Goal: Use online tool/utility: Utilize a website feature to perform a specific function

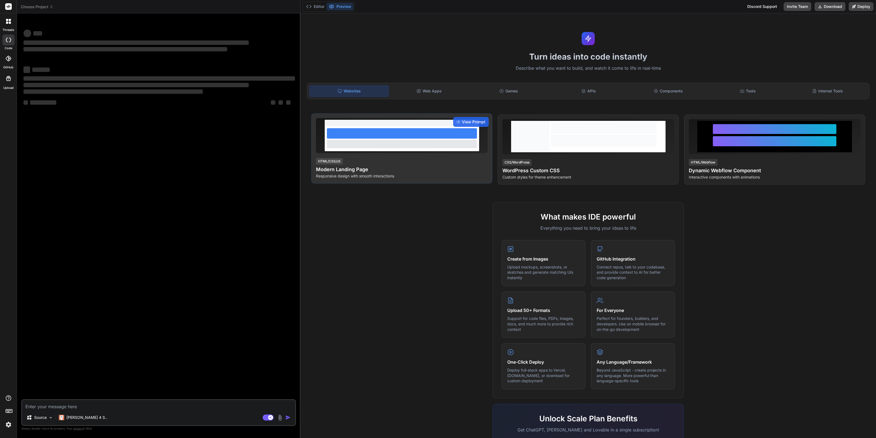
type textarea "x"
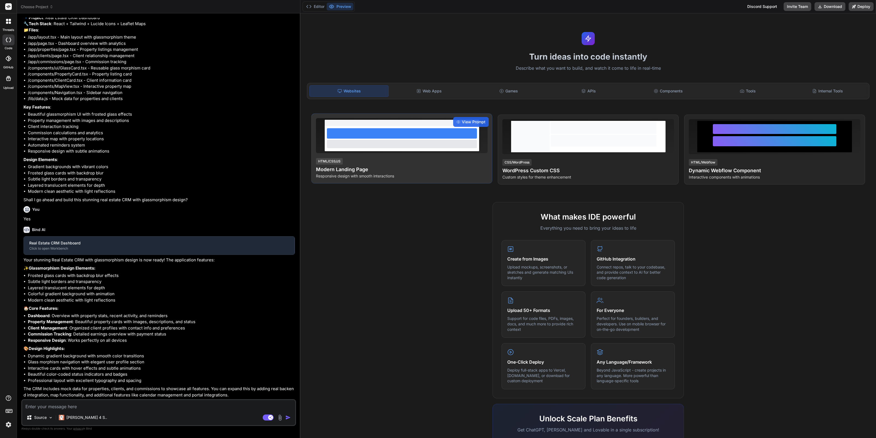
scroll to position [84, 0]
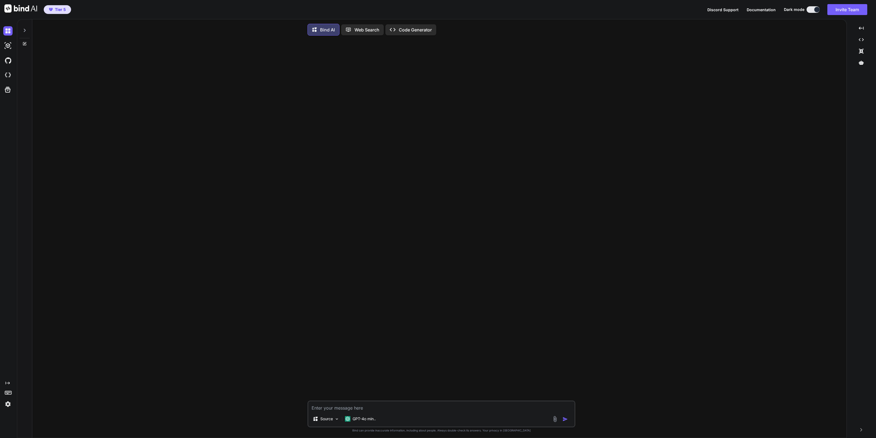
type textarea "x"
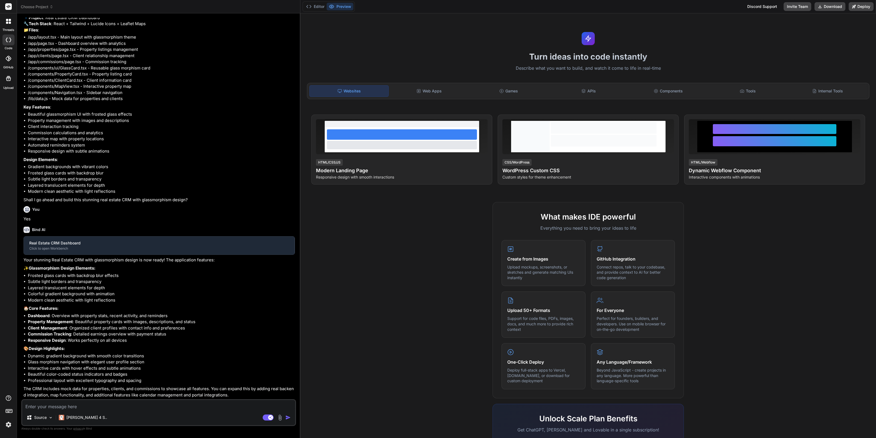
scroll to position [84, 0]
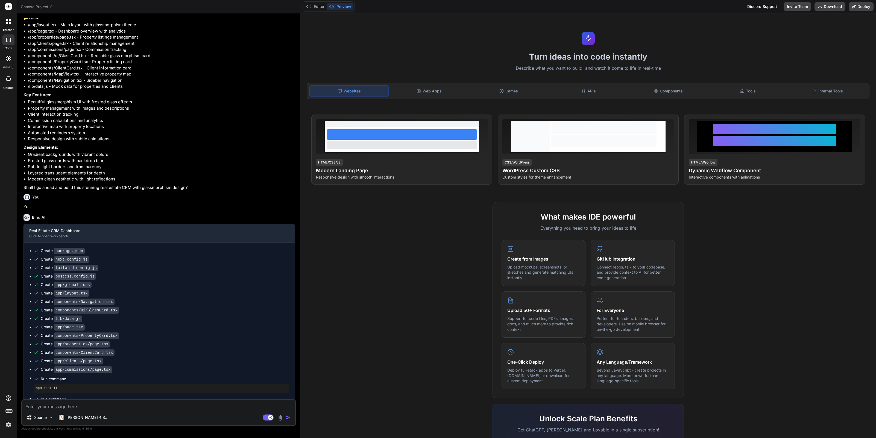
click at [34, 8] on span "Choose Project" at bounding box center [37, 6] width 33 height 5
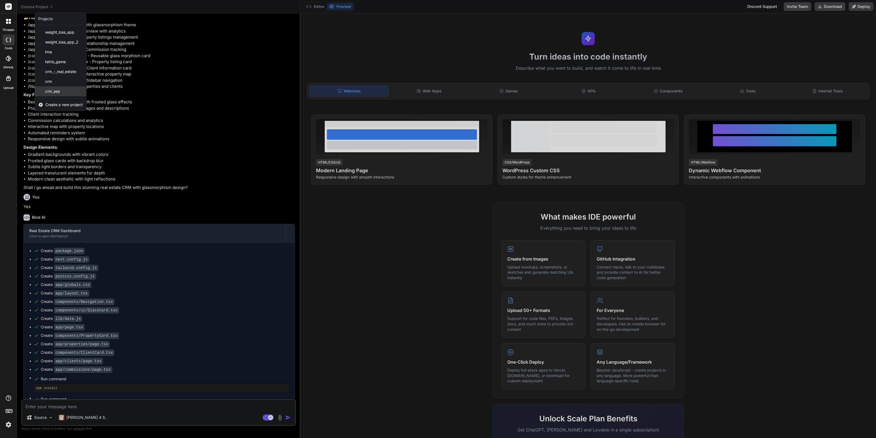
click at [51, 91] on span "crm_sep" at bounding box center [52, 91] width 15 height 5
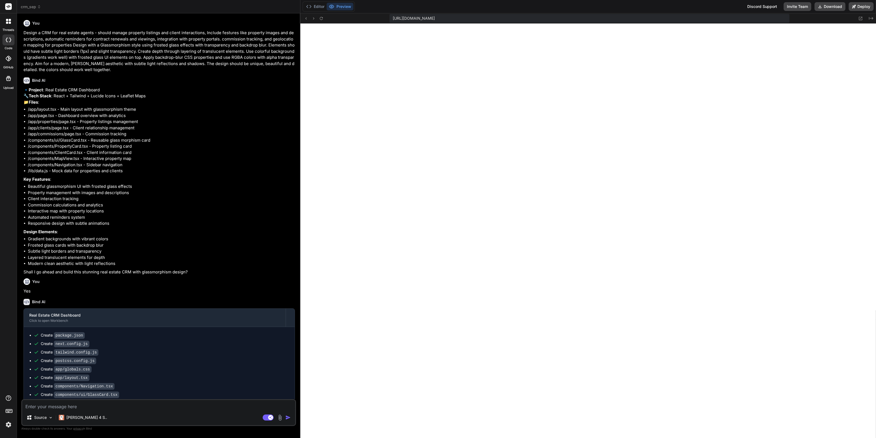
scroll to position [364, 0]
click at [33, 5] on span "crm_sep" at bounding box center [31, 6] width 20 height 5
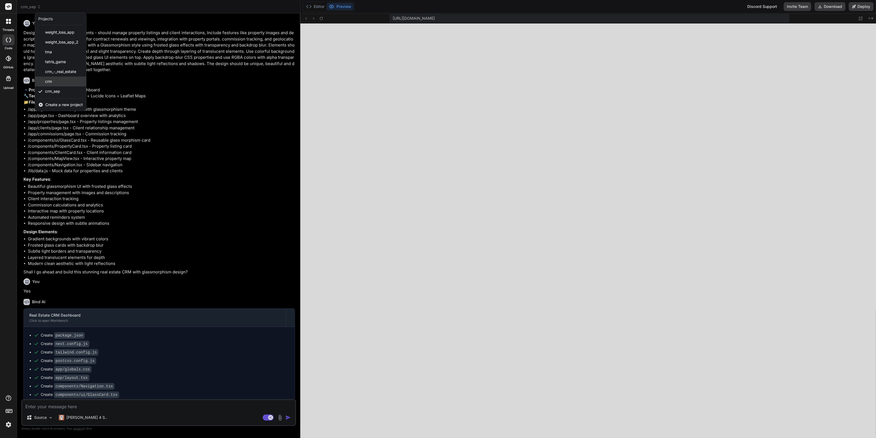
click at [49, 81] on span "crm" at bounding box center [48, 81] width 7 height 5
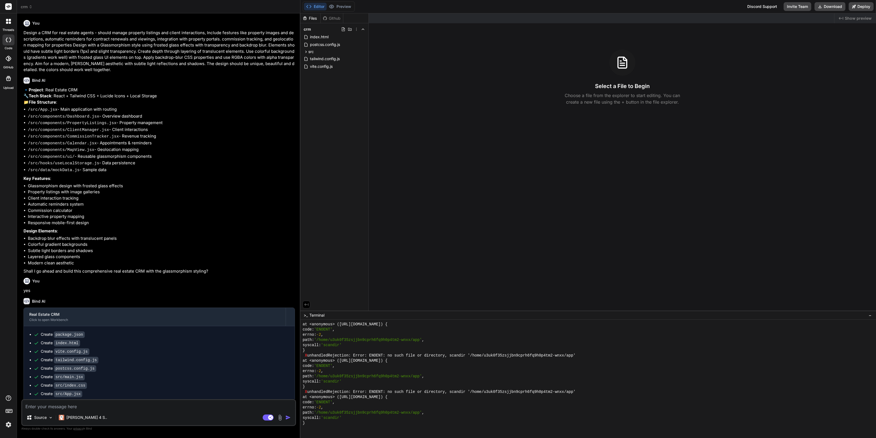
scroll to position [1480, 0]
click at [28, 7] on span "crm" at bounding box center [27, 6] width 12 height 5
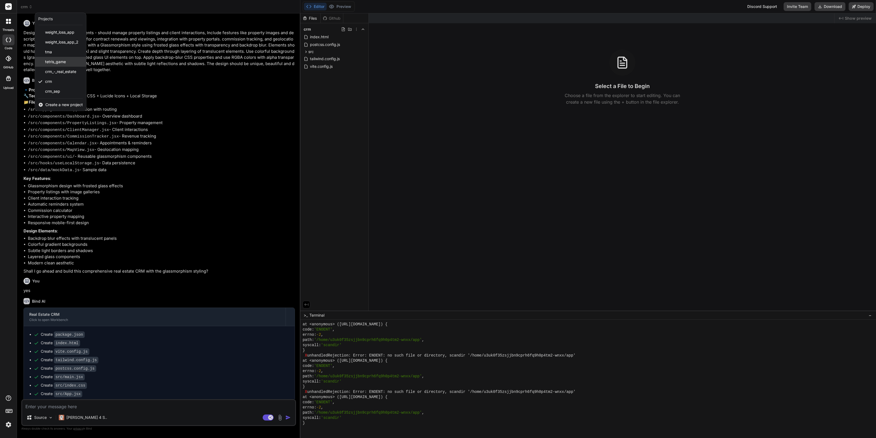
click at [40, 60] on div "tetris_game" at bounding box center [60, 62] width 51 height 10
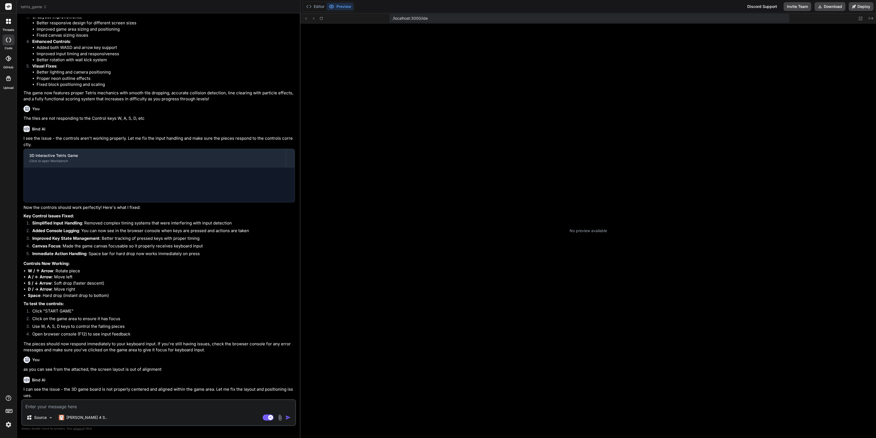
scroll to position [600, 0]
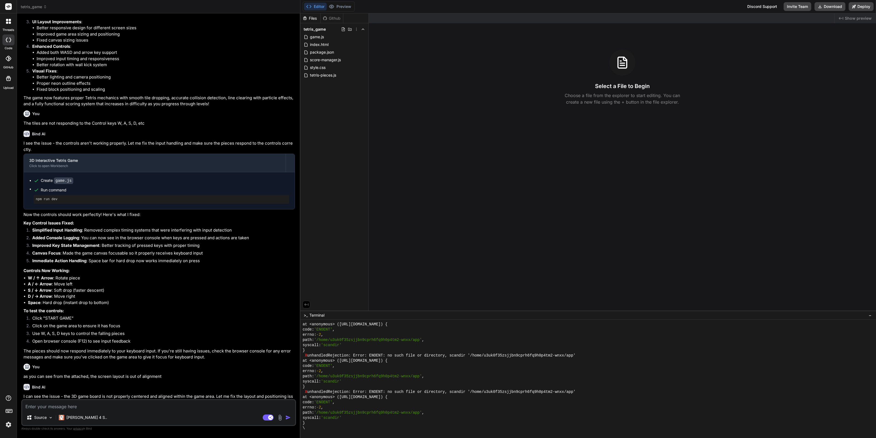
type textarea "x"
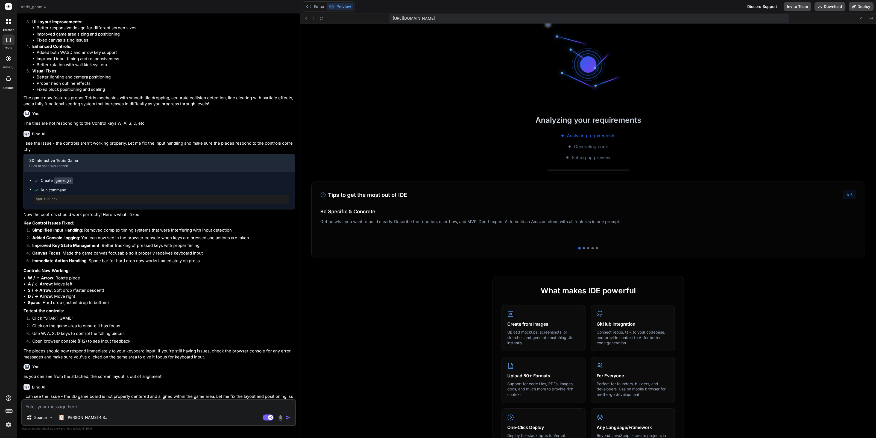
scroll to position [0, 0]
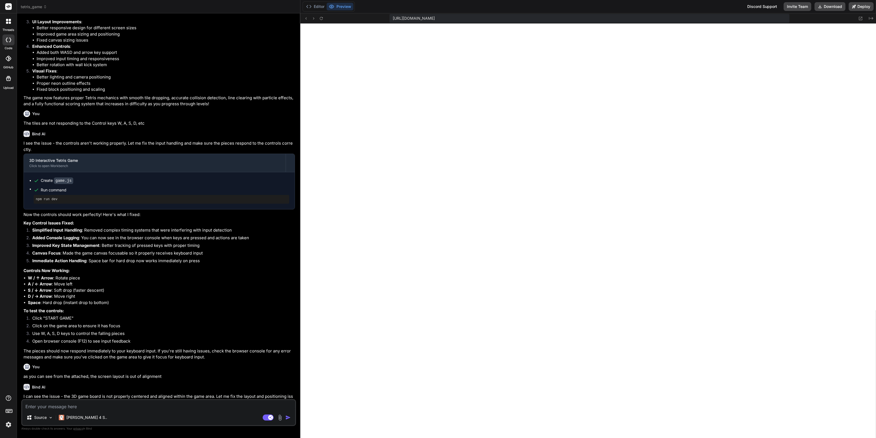
click at [90, 408] on textarea at bounding box center [158, 405] width 273 height 10
type textarea "u"
type textarea "x"
type textarea "un"
type textarea "x"
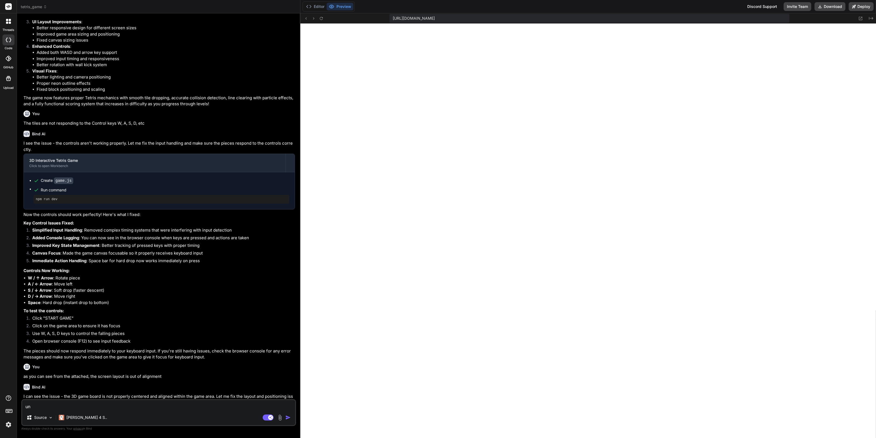
type textarea "una"
type textarea "x"
type textarea "unab"
type textarea "x"
type textarea "unabl"
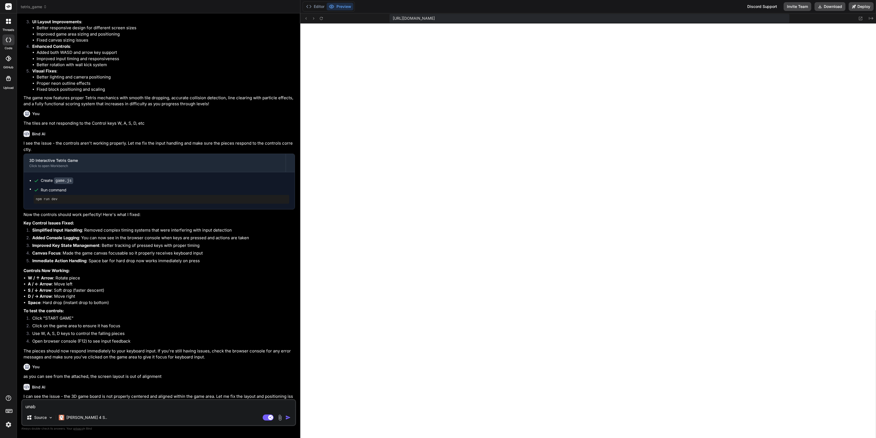
type textarea "x"
type textarea "unable"
type textarea "x"
type textarea "unable"
type textarea "x"
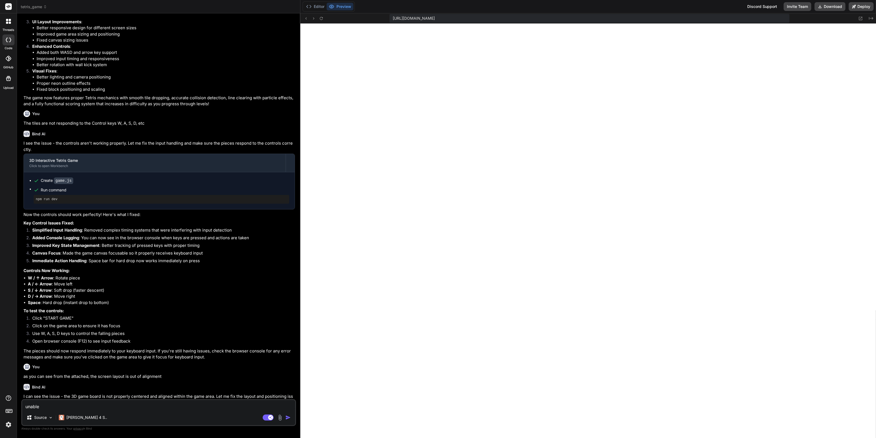
type textarea "unable t"
type textarea "x"
type textarea "unable to"
type textarea "x"
type textarea "unable to"
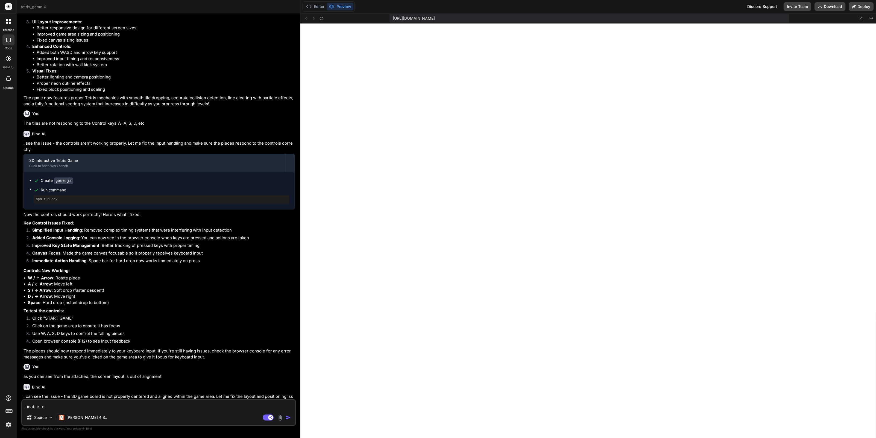
type textarea "x"
type textarea "unable to s"
type textarea "x"
type textarea "unable to se"
type textarea "x"
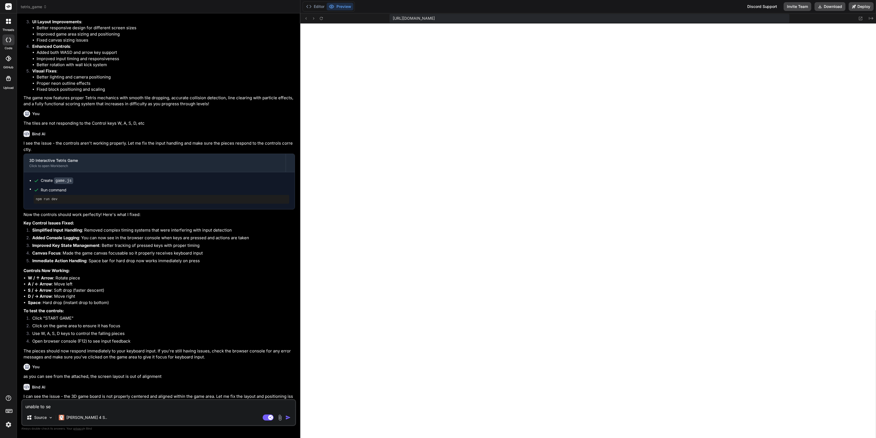
type textarea "unable to see"
type textarea "x"
type textarea "unable to see"
type textarea "x"
type textarea "unable to see t"
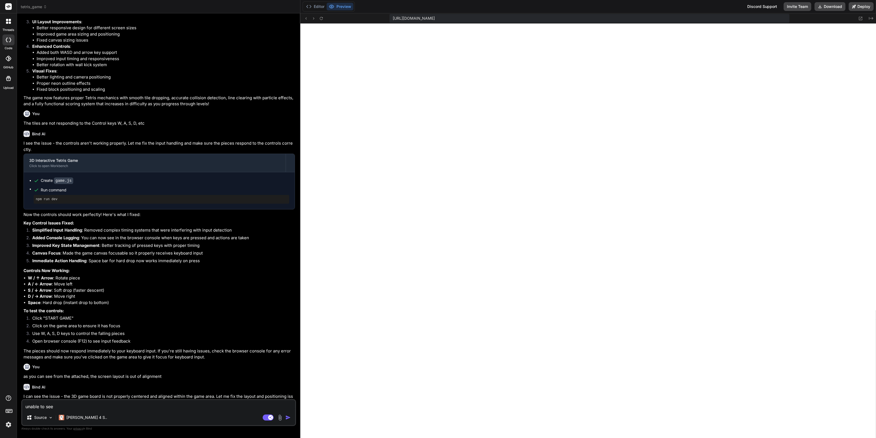
type textarea "x"
type textarea "unable to see th"
type textarea "x"
type textarea "unable to see the"
type textarea "x"
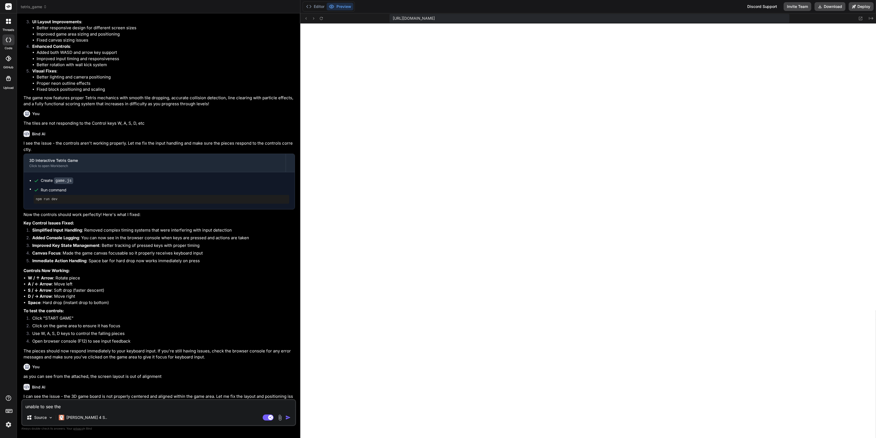
type textarea "unable to see the b"
type textarea "x"
type textarea "unable to see the bo"
type textarea "x"
type textarea "unable to see the bot"
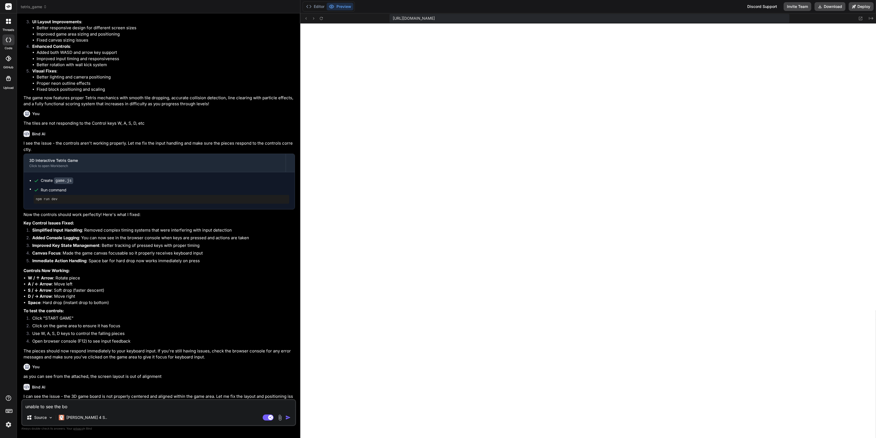
type textarea "x"
type textarea "unable to see the [PERSON_NAME]"
type textarea "x"
type textarea "unable to see the [PERSON_NAME]"
type textarea "x"
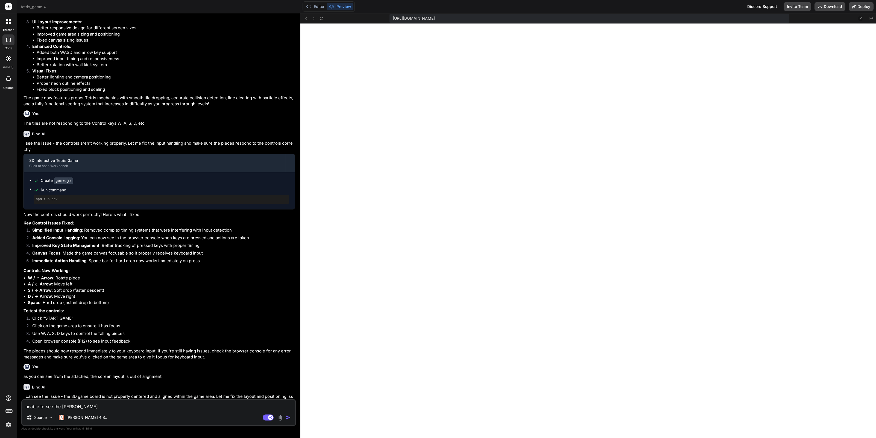
type textarea "unable to see the bottom"
type textarea "x"
type textarea "unable to see the bottom"
type textarea "x"
type textarea "unable to see the bottom o"
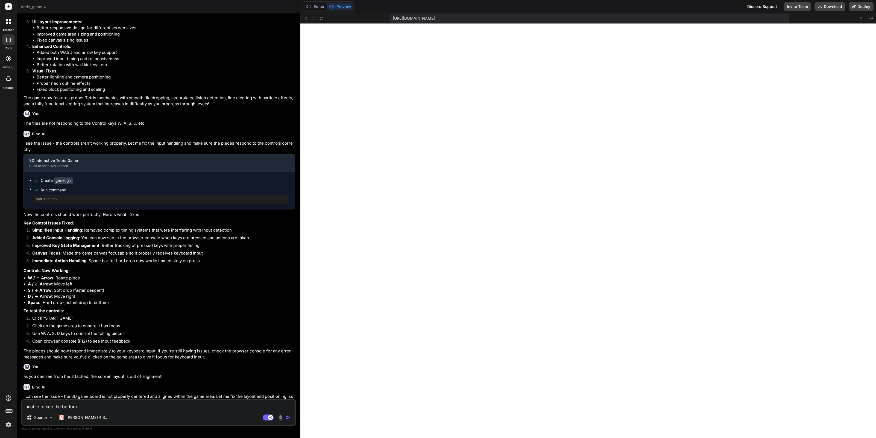
type textarea "x"
type textarea "unable to see the bottom of"
type textarea "x"
type textarea "unable to see the bottom of"
type textarea "x"
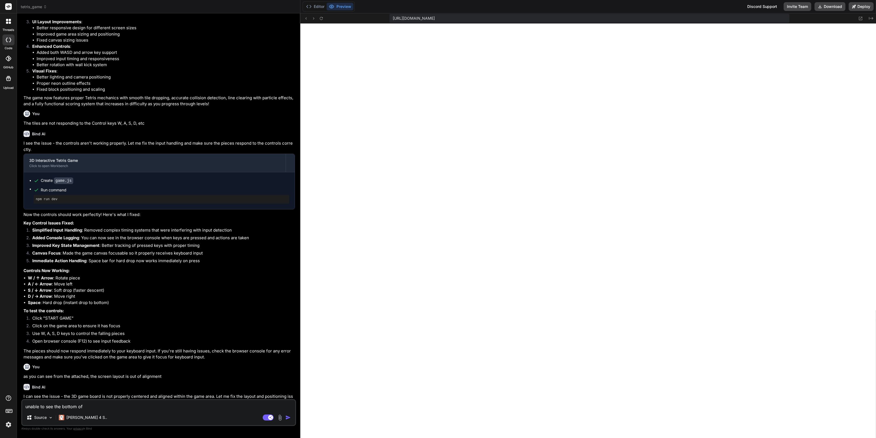
type textarea "unable to see the bottom of t"
type textarea "x"
type textarea "unable to see the bottom of th"
type textarea "x"
type textarea "unable to see the bottom of the"
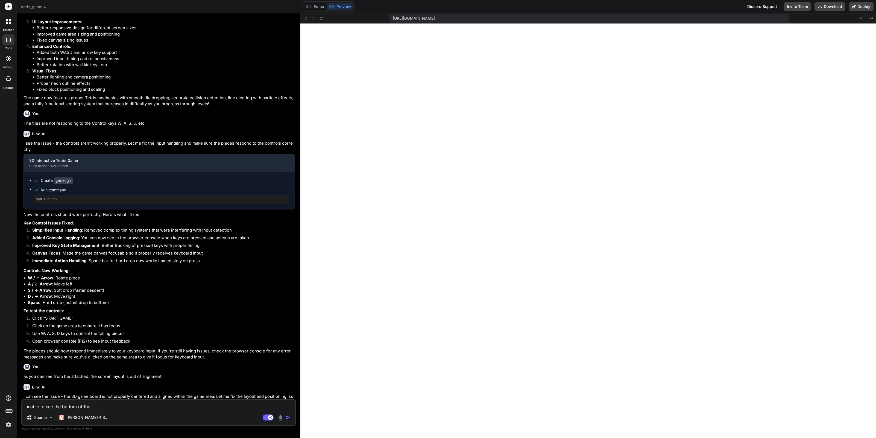
type textarea "x"
type textarea "unable to see the bottom of the"
type textarea "x"
type textarea "unable to see the bottom of the g"
type textarea "x"
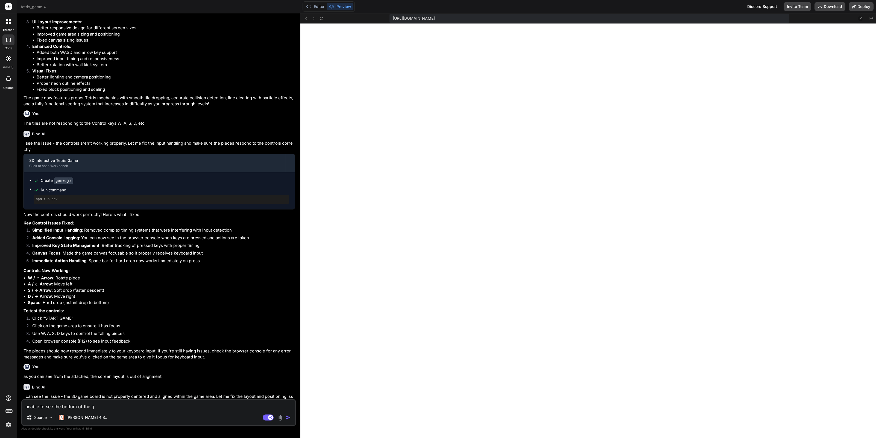
type textarea "unable to see the bottom of the ga"
type textarea "x"
type textarea "unable to see the bottom of the gam"
type textarea "x"
type textarea "unable to see the bottom of the game"
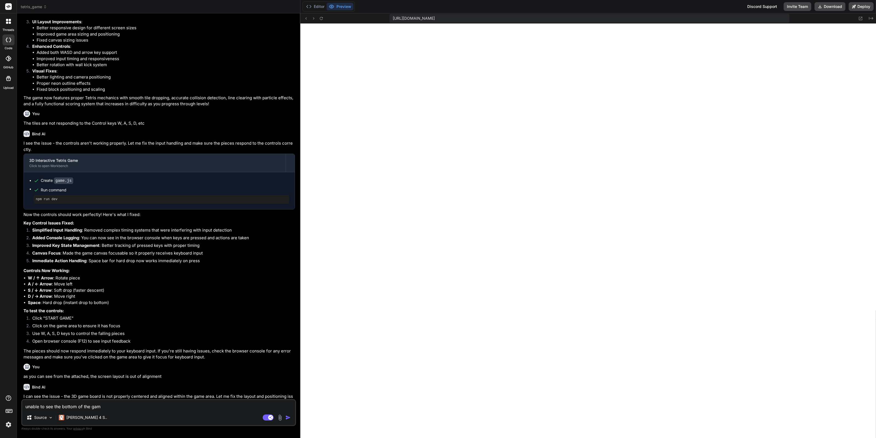
type textarea "x"
type textarea "unable to see the bottom of the game"
type textarea "x"
type textarea "unable to see the bottom of the game s"
type textarea "x"
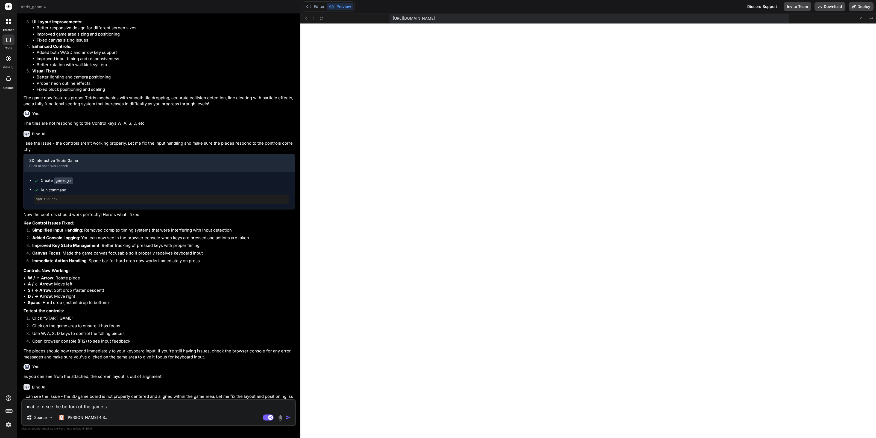
type textarea "unable to see the bottom of the game sc"
type textarea "x"
type textarea "unable to see the bottom of the game scr"
type textarea "x"
type textarea "unable to see the bottom of the game scre"
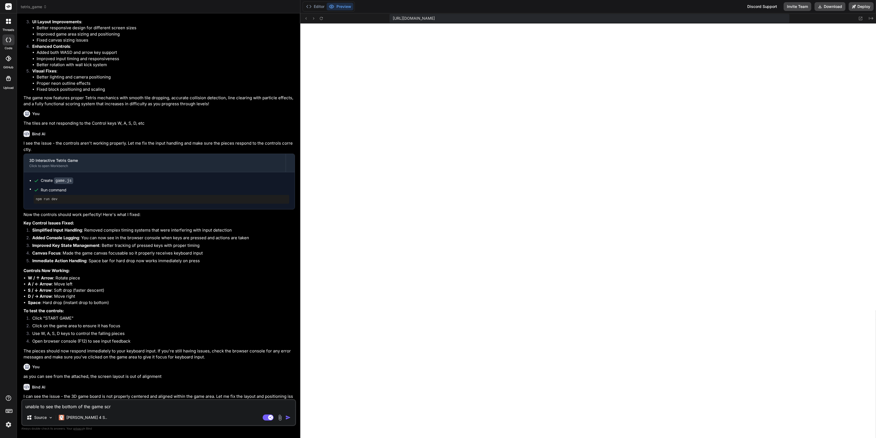
type textarea "x"
type textarea "unable to see the bottom of the game scree"
type textarea "x"
type textarea "unable to see the bottom of the game screen"
type textarea "x"
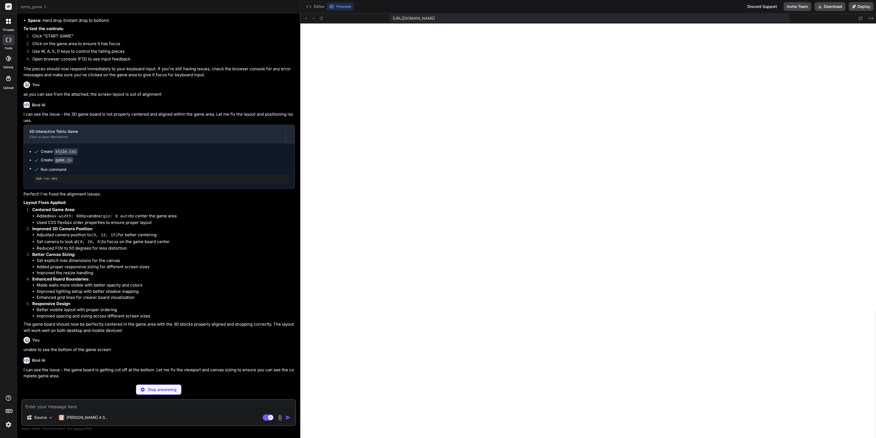
scroll to position [925, 0]
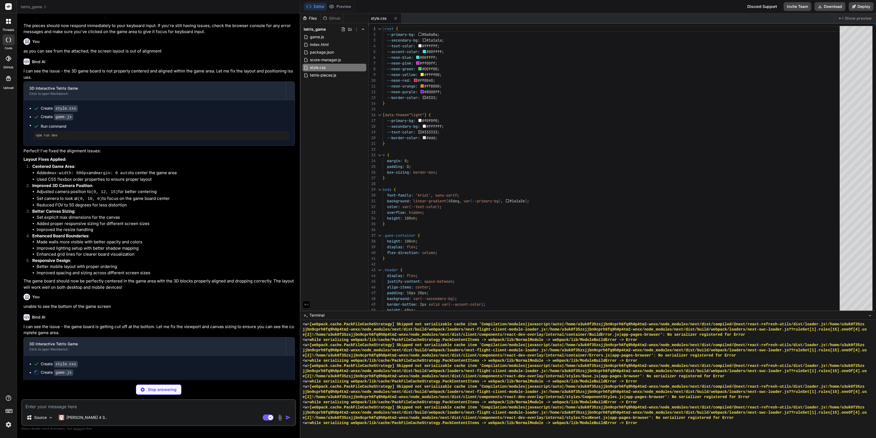
type textarea "x"
type textarea "console.log('Page loaded, initializing Tetris3D'); new Tetris3D(); });"
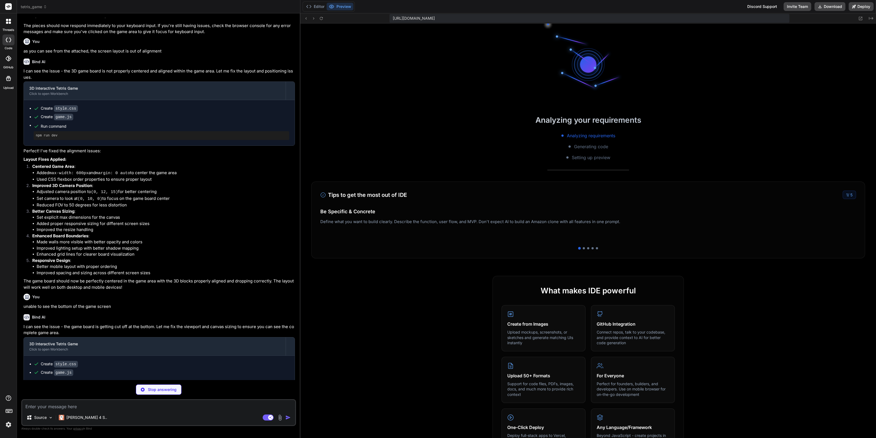
scroll to position [0, 0]
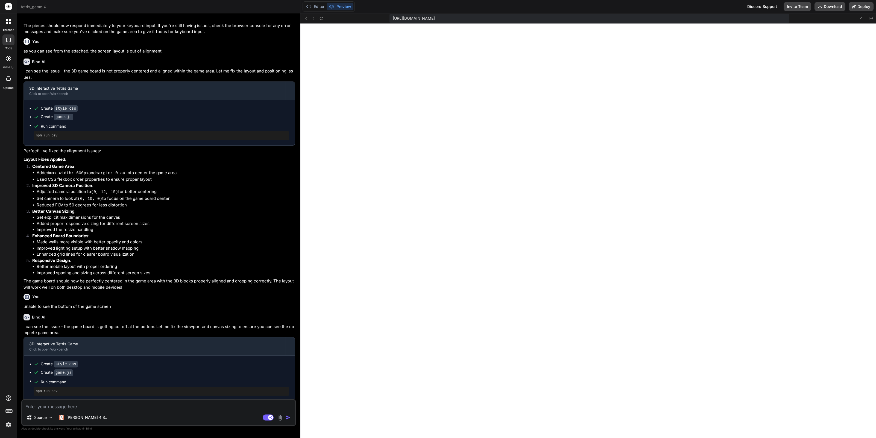
type textarea "x"
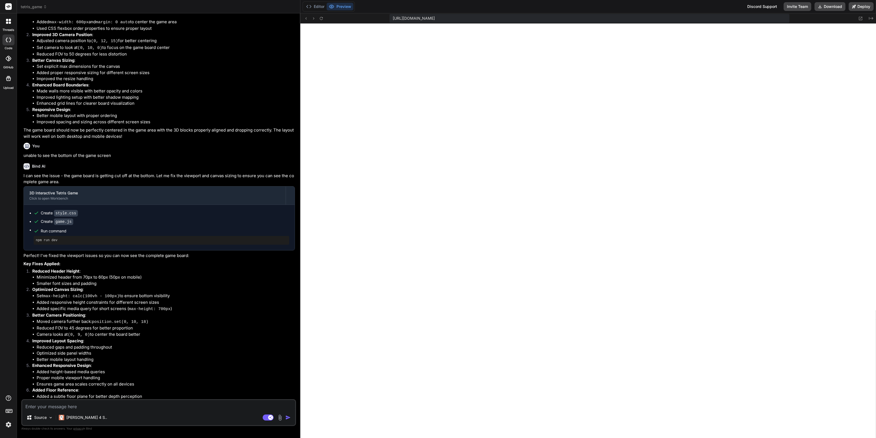
scroll to position [1103, 0]
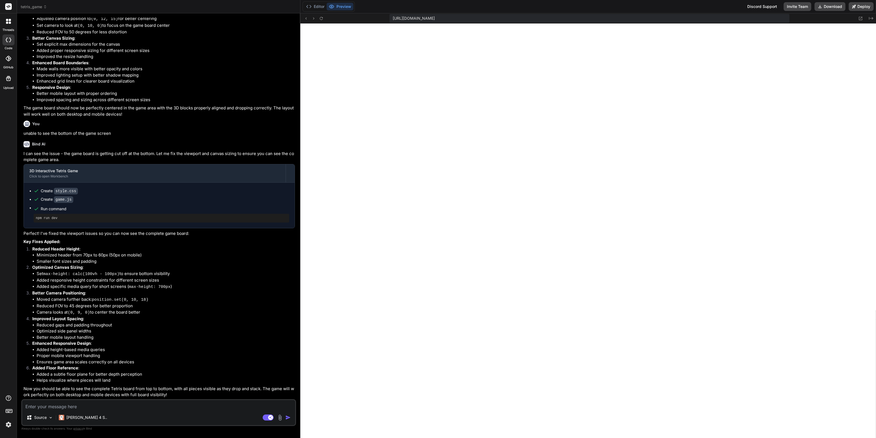
click at [83, 405] on textarea at bounding box center [158, 405] width 273 height 10
type textarea "T"
type textarea "x"
type textarea "Th"
type textarea "x"
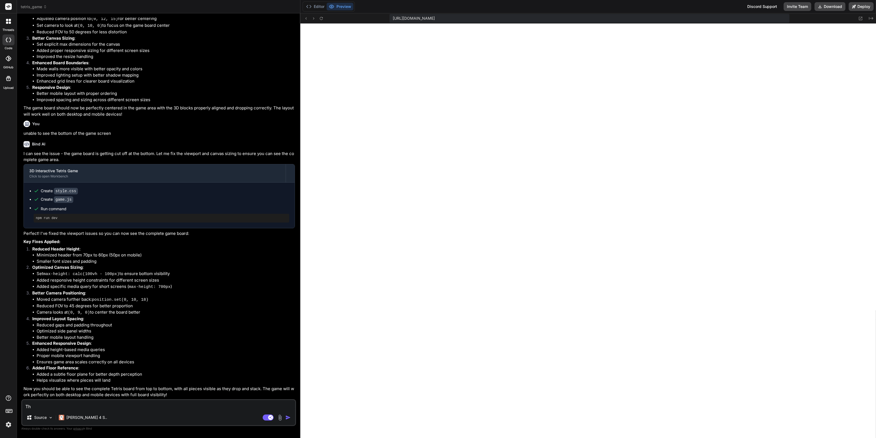
type textarea "The"
type textarea "x"
type textarea "The"
type textarea "x"
type textarea "The t"
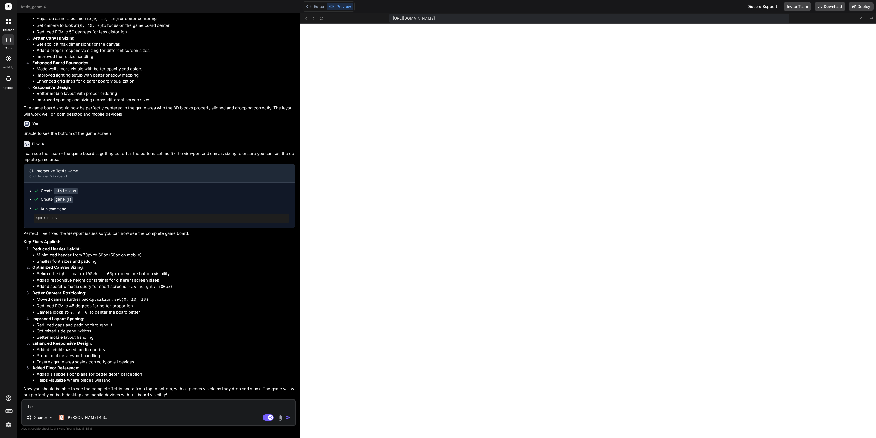
type textarea "x"
type textarea "The ti"
type textarea "x"
type textarea "The til"
type textarea "x"
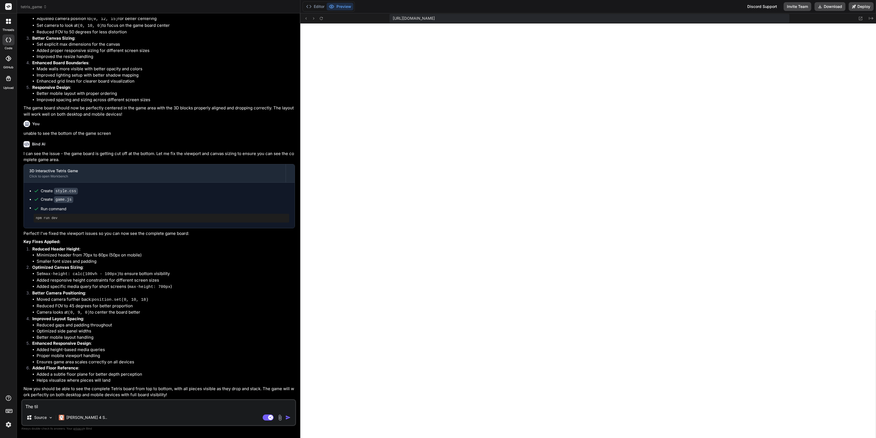
type textarea "The tile"
type textarea "x"
type textarea "The tiles"
type textarea "x"
type textarea "The tiles"
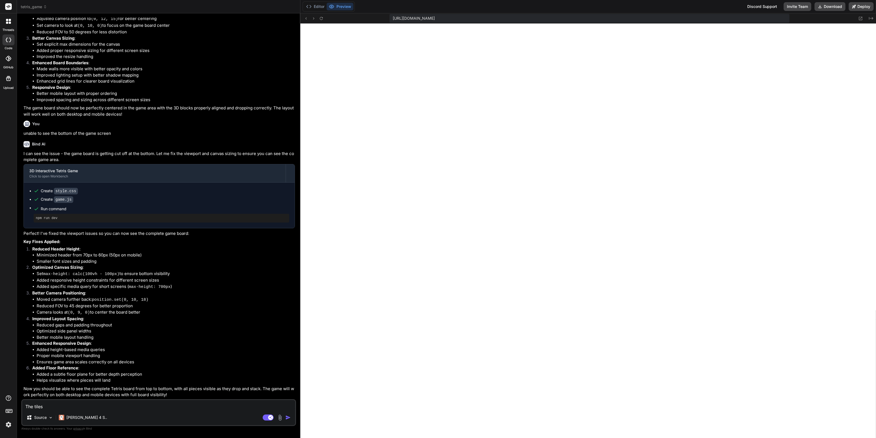
type textarea "x"
type textarea "The tiles a"
type textarea "x"
type textarea "The tiles ar"
type textarea "x"
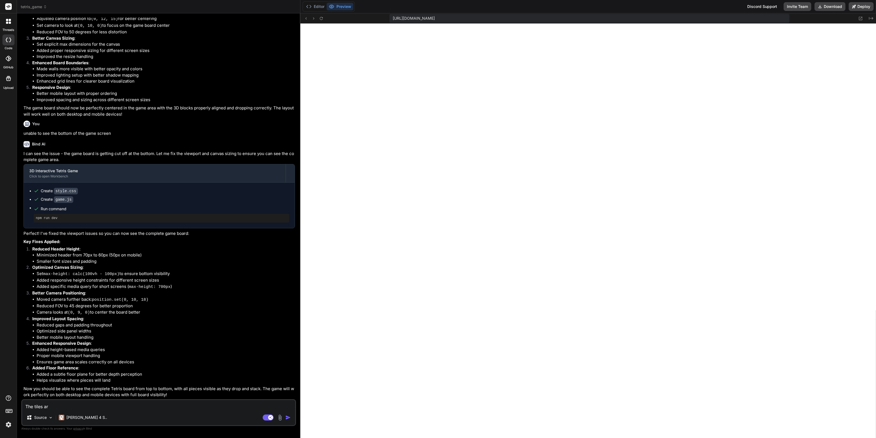
type textarea "The tiles are"
type textarea "x"
type textarea "The tiles are"
type textarea "x"
type textarea "The tiles are t"
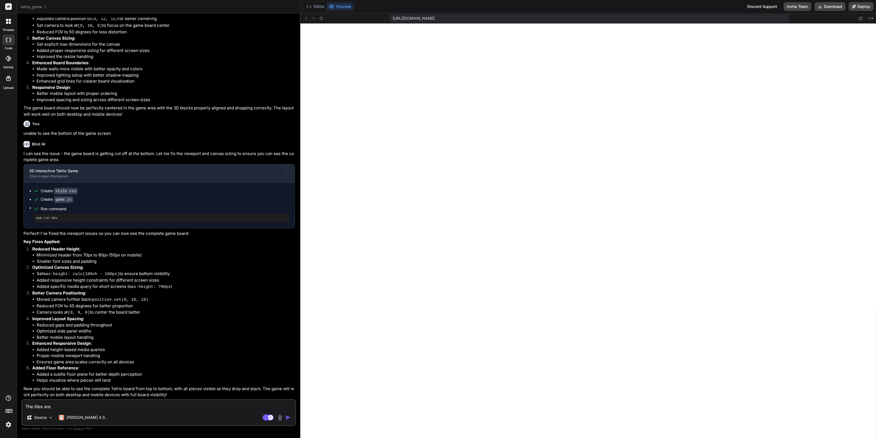
type textarea "x"
type textarea "The tiles are to"
type textarea "x"
type textarea "The tiles are too"
type textarea "x"
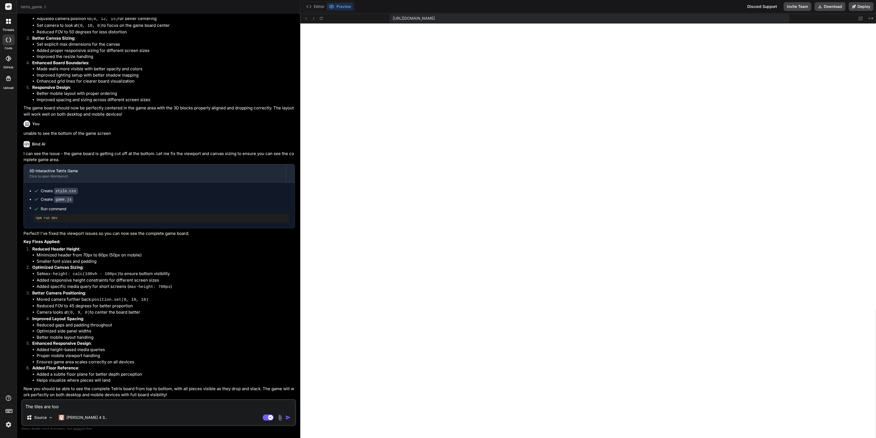
type textarea "The tiles are too"
type textarea "x"
type textarea "The tiles are too h"
type textarea "x"
type textarea "The tiles are too hu"
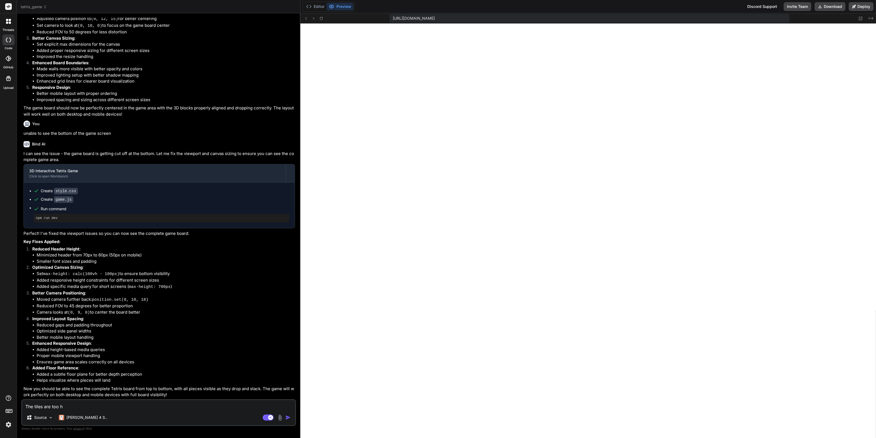
type textarea "x"
type textarea "The tiles are too hug"
type textarea "x"
type textarea "The tiles are too huge"
type textarea "x"
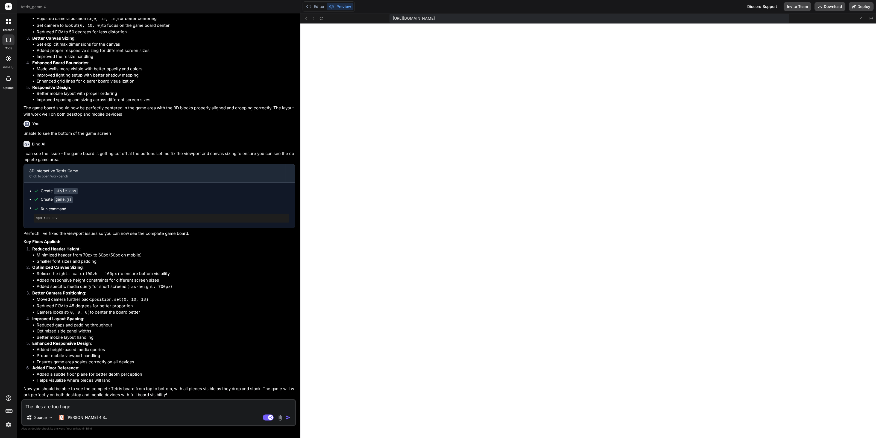
type textarea "The tiles are too huge"
type textarea "x"
type textarea "The tiles are too huge f"
type textarea "x"
type textarea "The tiles are too huge fo"
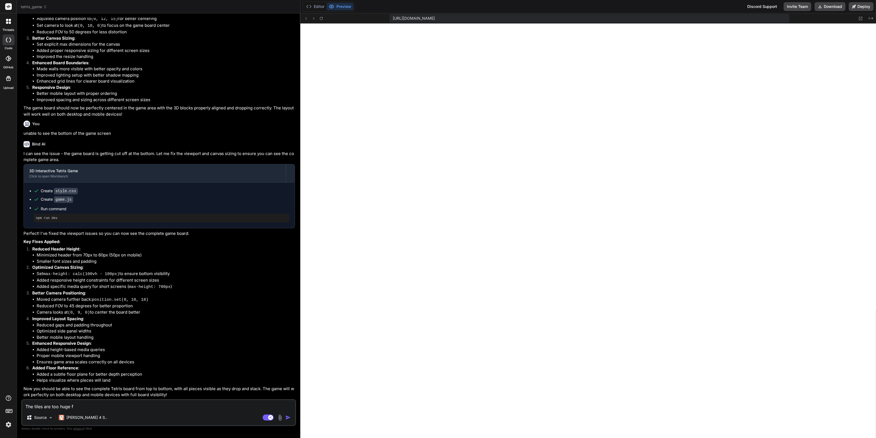
type textarea "x"
type textarea "The tiles are too huge for"
type textarea "x"
type textarea "The tiles are too huge for"
type textarea "x"
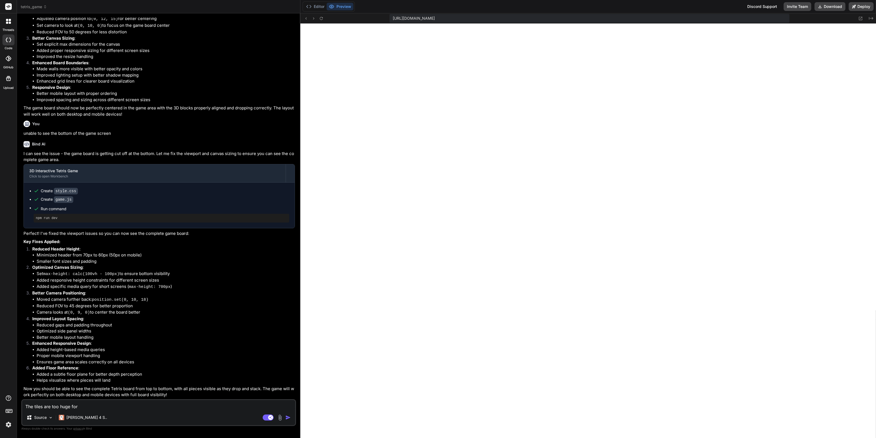
type textarea "The tiles are too huge for t"
type textarea "x"
type textarea "The tiles are too huge for th"
type textarea "x"
type textarea "The tiles are too huge for the"
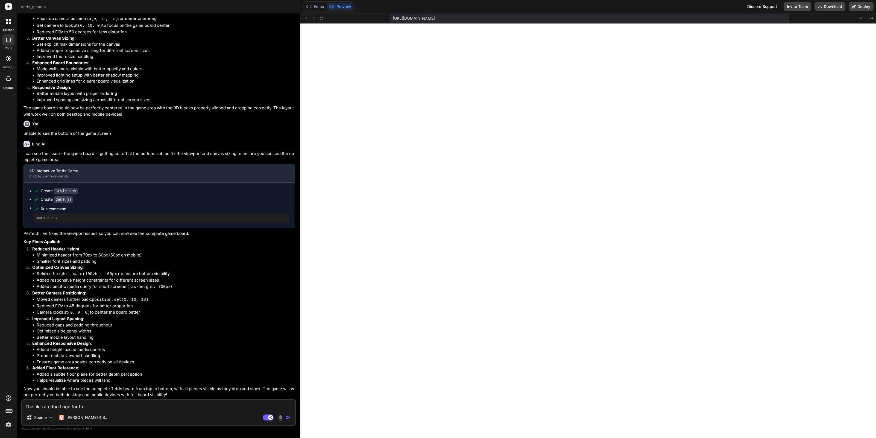
type textarea "x"
type textarea "The tiles are too huge for the"
type textarea "x"
type textarea "The tiles are too huge for the s"
type textarea "x"
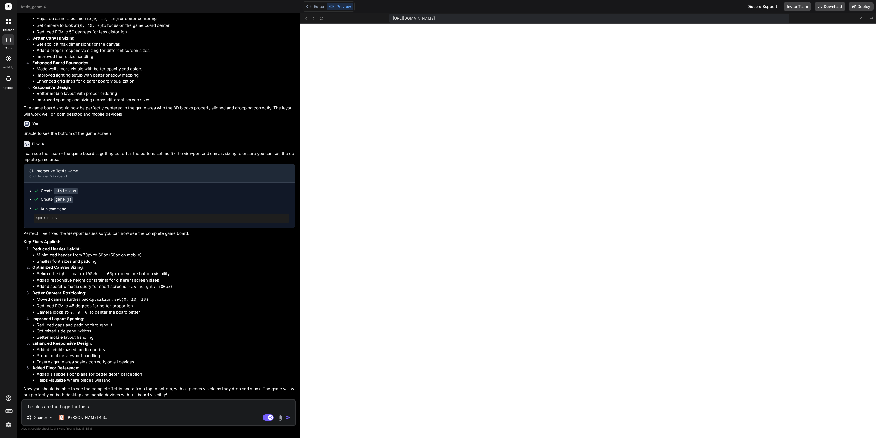
type textarea "The tiles are too huge for the sc"
type textarea "x"
type textarea "The tiles are too huge for the scr"
type textarea "x"
type textarea "The tiles are too huge for the scre"
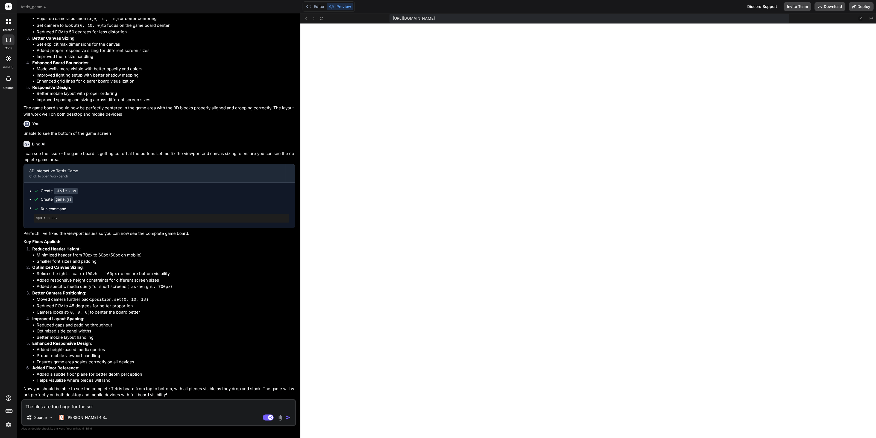
type textarea "x"
type textarea "The tiles are too huge for the scree"
type textarea "x"
type textarea "The tiles are too huge for the screen"
type textarea "x"
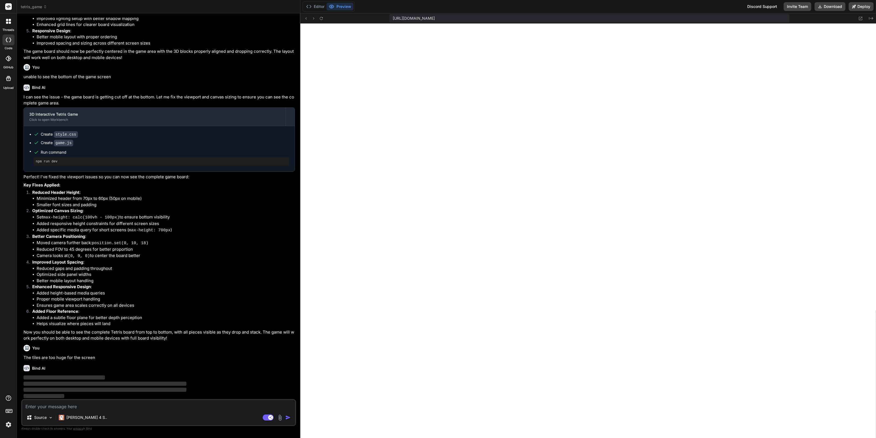
scroll to position [1160, 0]
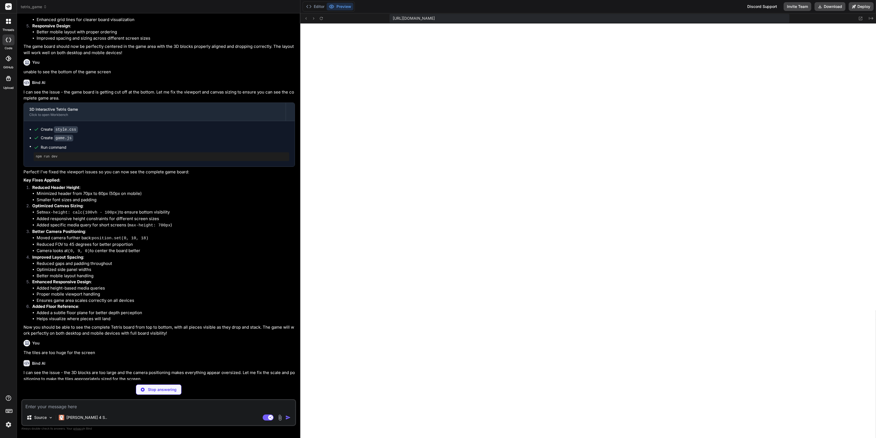
type textarea "x"
type textarea "window.addEventListener('load', () => { console.log('Page loaded, initializing …"
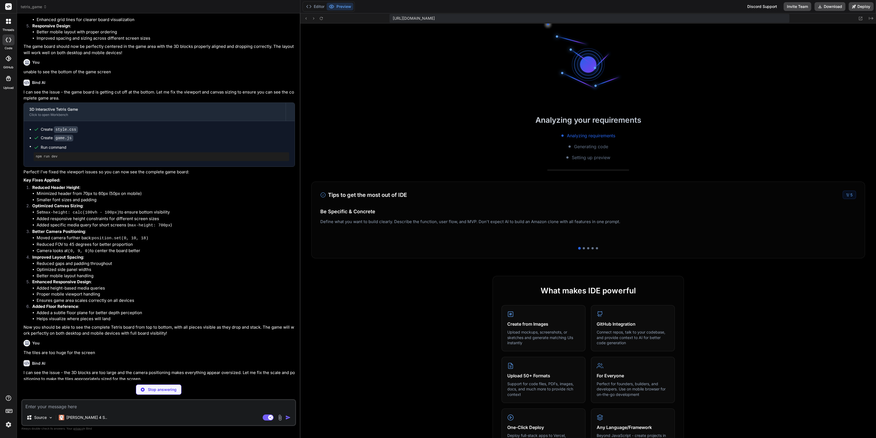
scroll to position [0, 0]
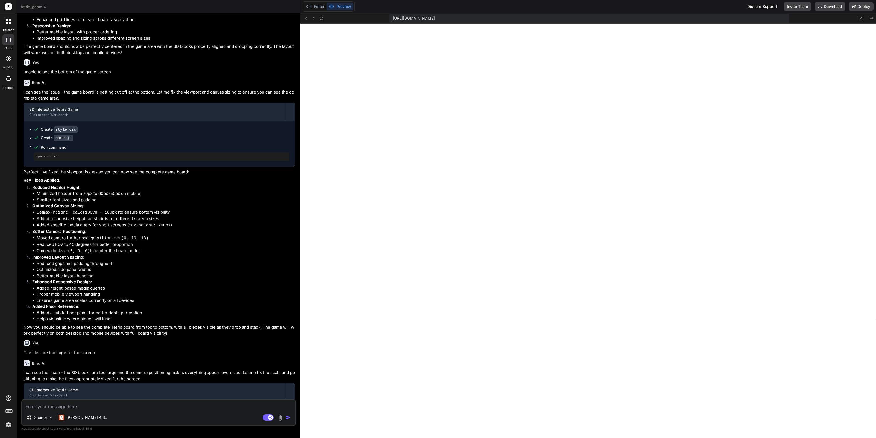
type textarea "x"
